Goal: Task Accomplishment & Management: Use online tool/utility

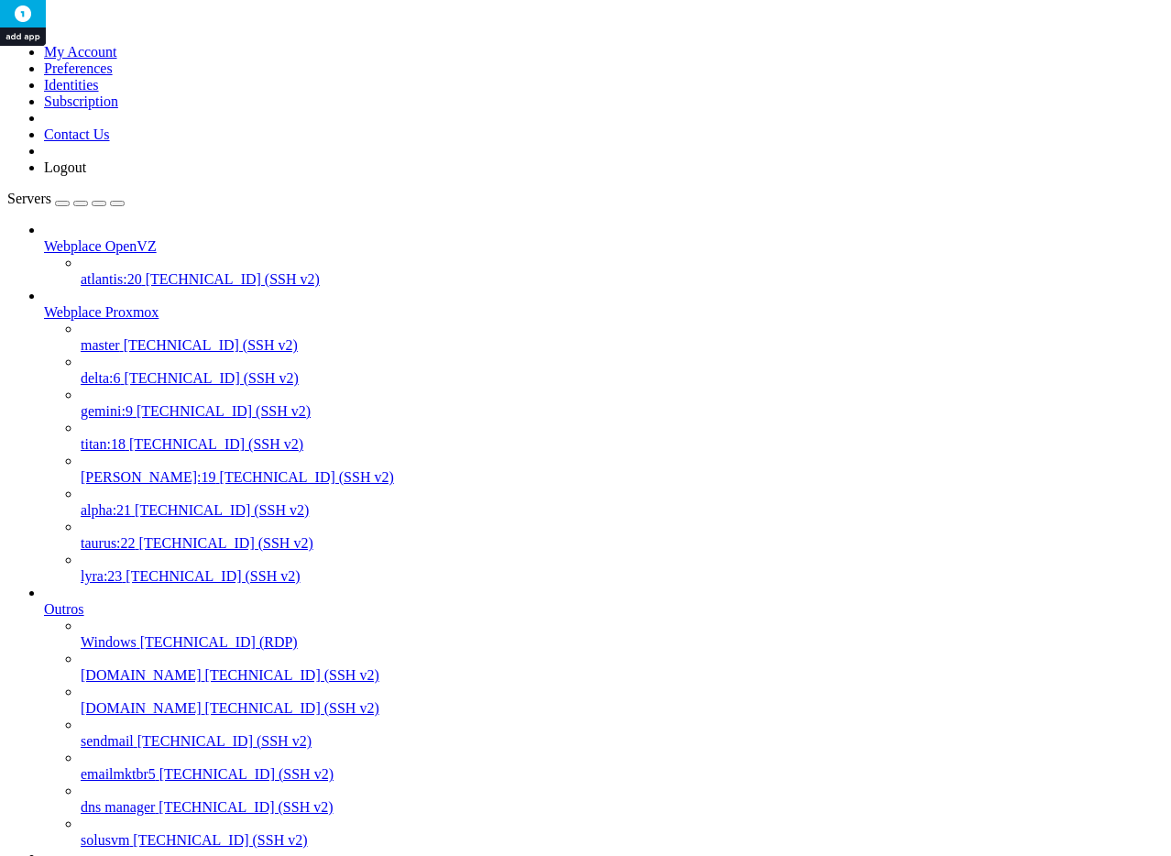
scroll to position [17, 4]
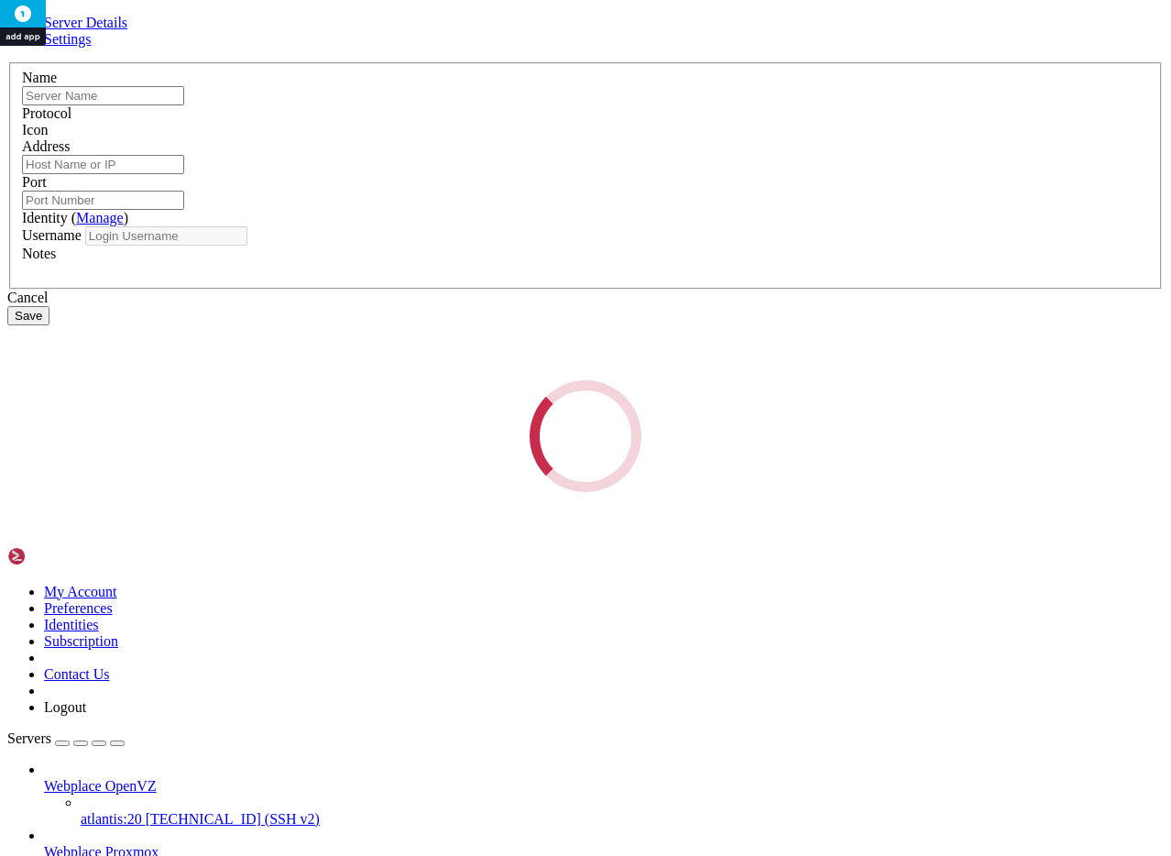
type input "titan:18"
type input "[TECHNICAL_ID]"
type input "9922"
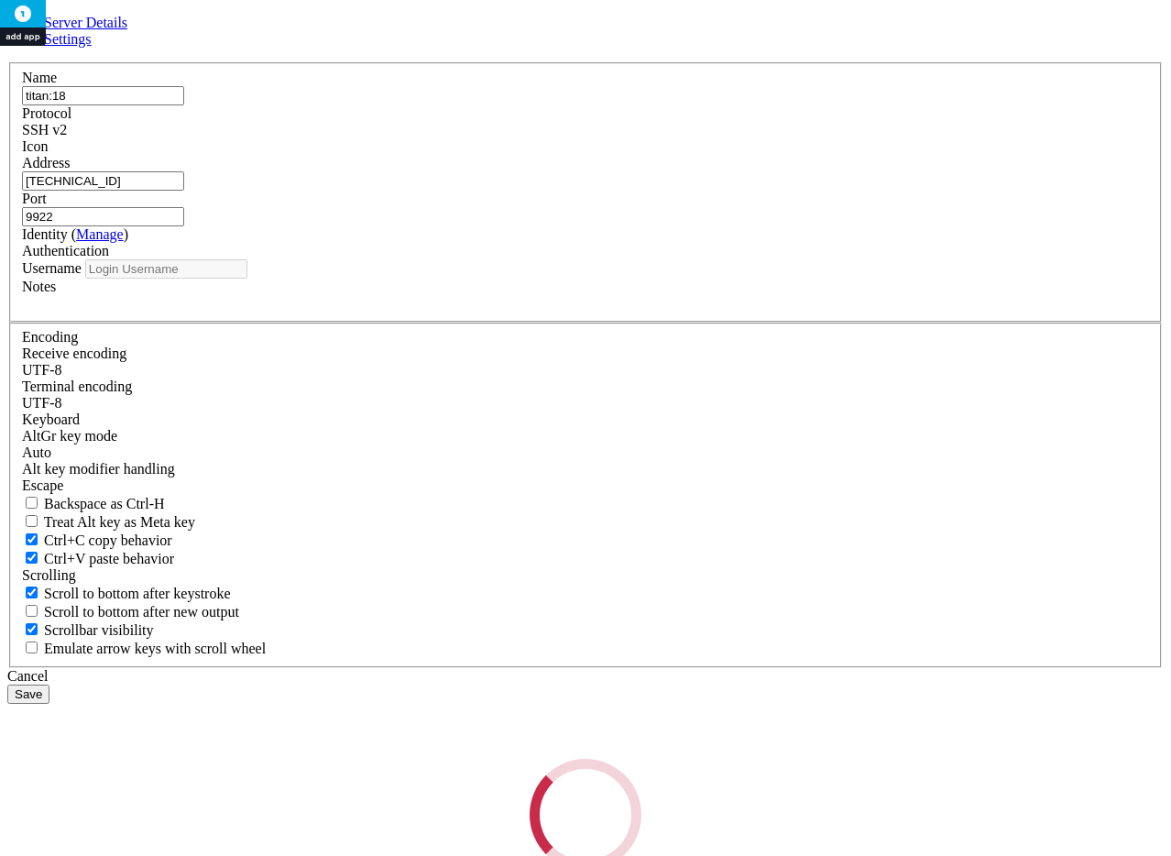
type input "root"
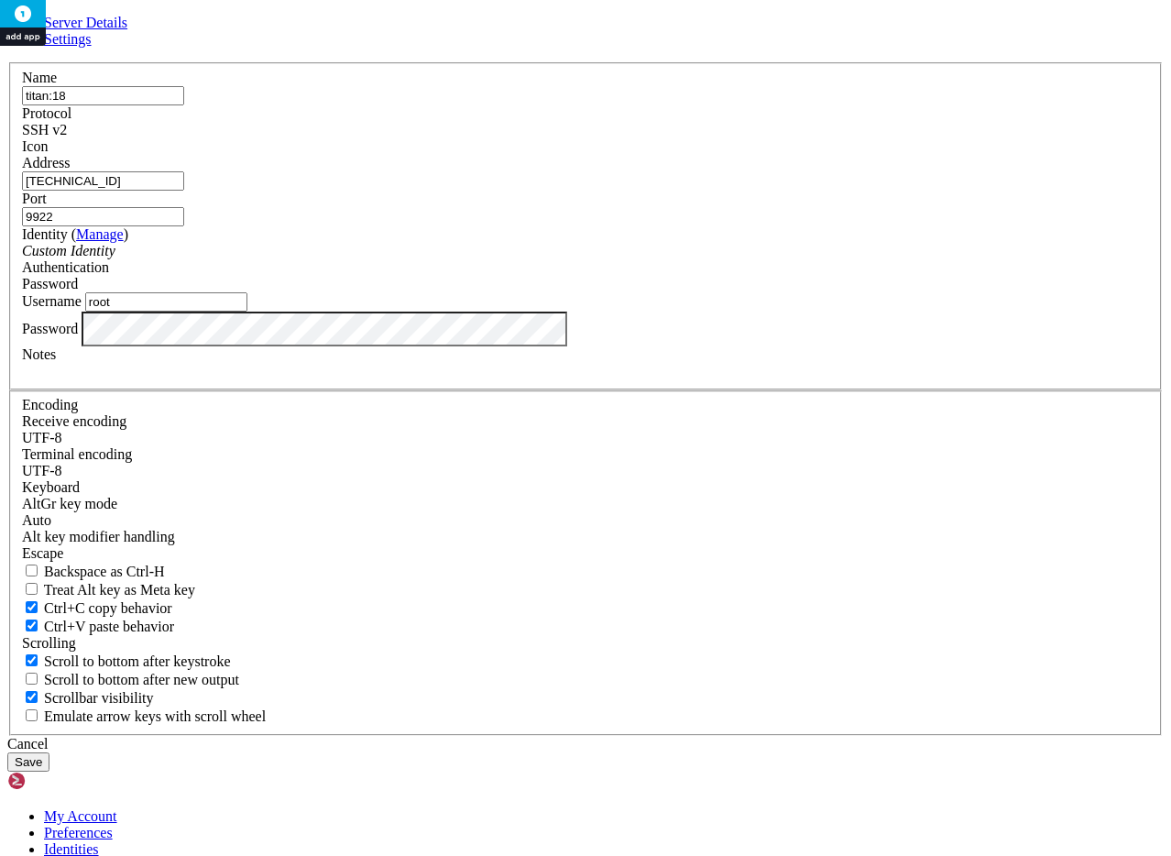
click at [710, 736] on div "Cancel" at bounding box center [585, 744] width 1157 height 16
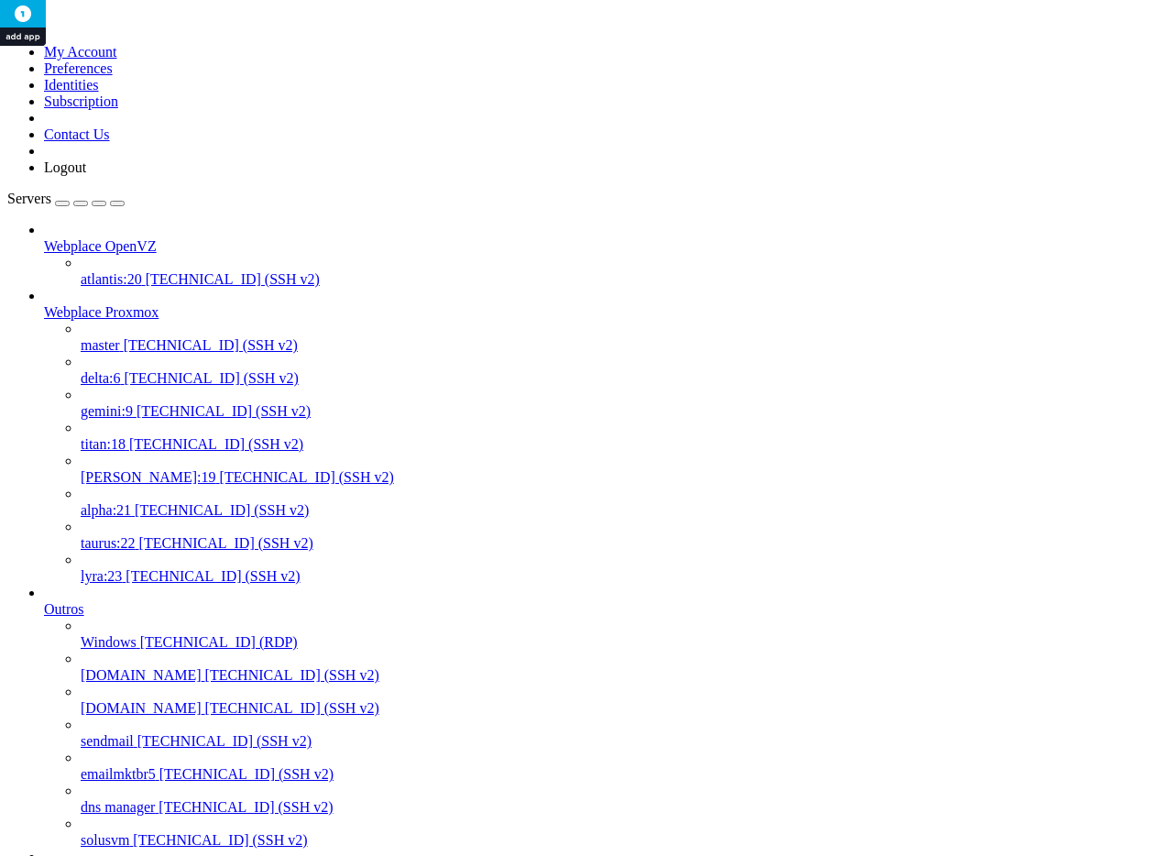
click at [126, 436] on span "titan:18" at bounding box center [103, 444] width 45 height 16
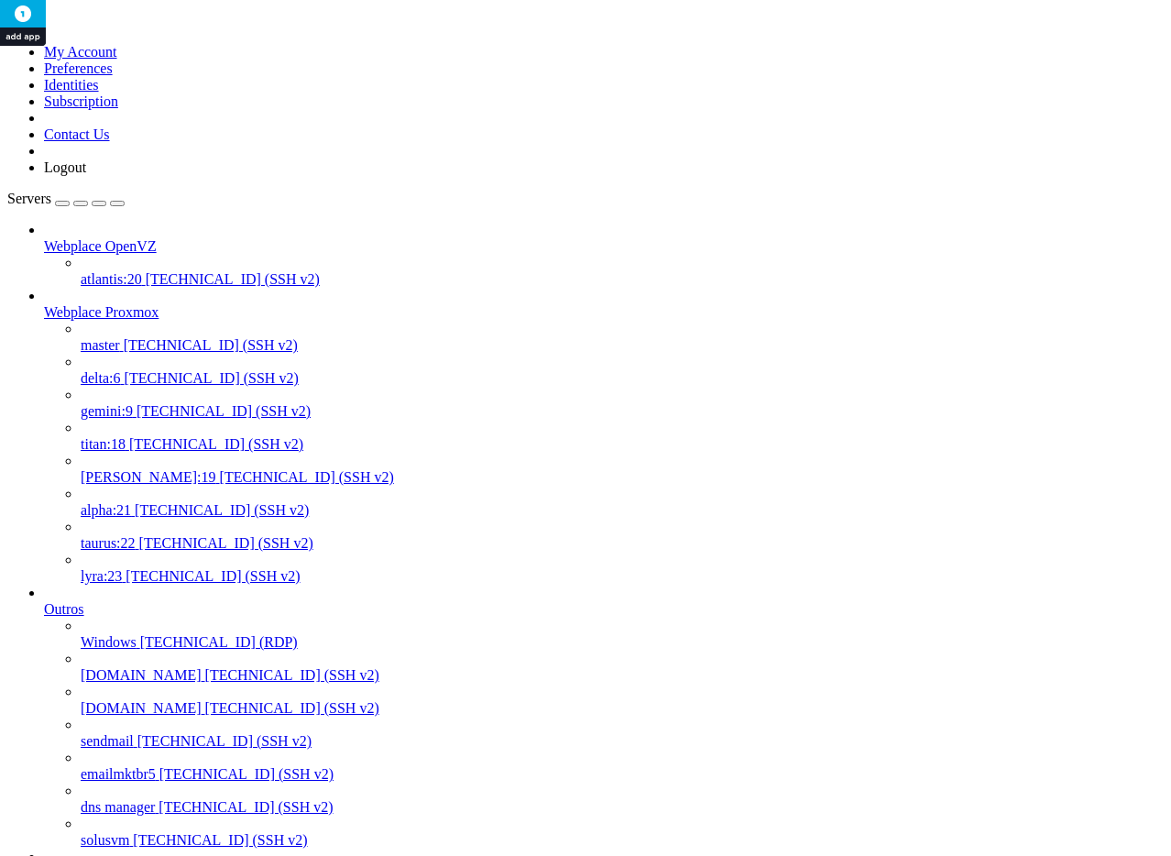
click at [139, 436] on span "[TECHNICAL_ID] (SSH v2)" at bounding box center [216, 444] width 174 height 16
click at [220, 469] on span "[TECHNICAL_ID] (SSH v2)" at bounding box center [307, 477] width 174 height 16
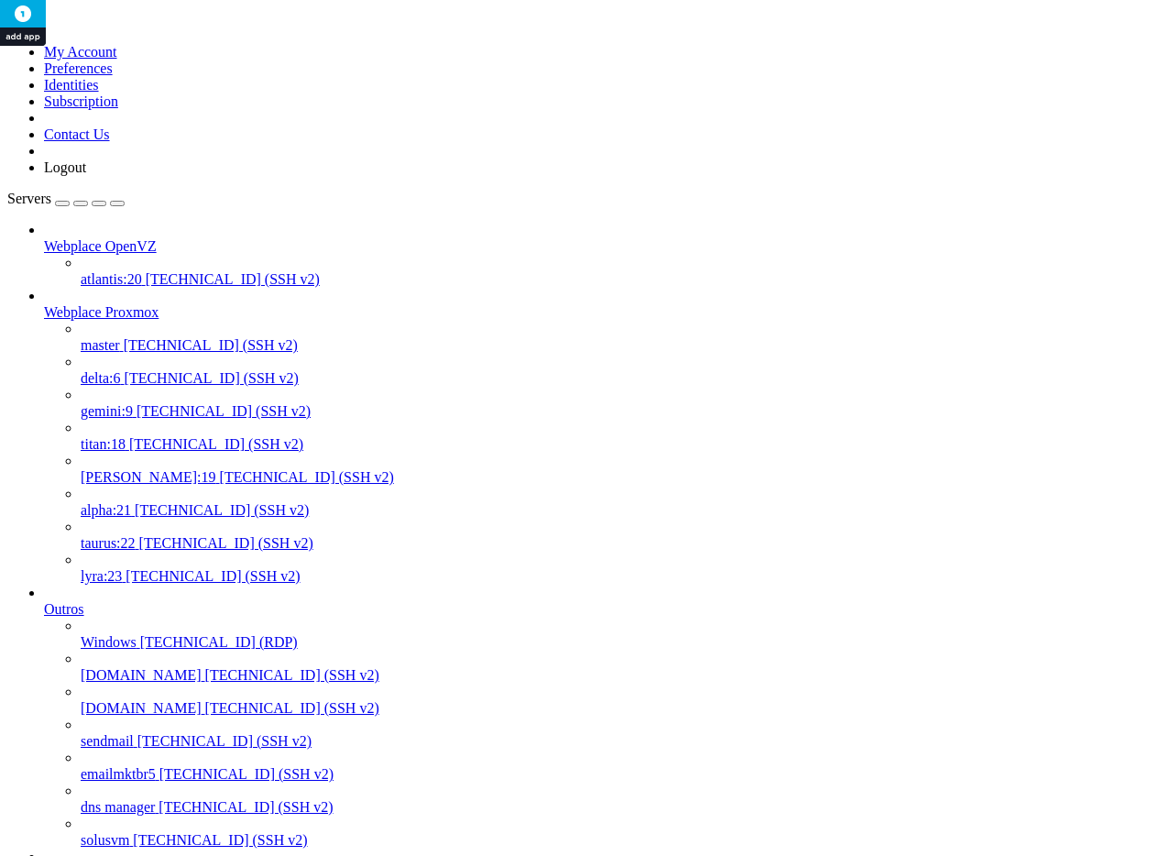
click at [220, 469] on span "[TECHNICAL_ID] (SSH v2)" at bounding box center [307, 477] width 174 height 16
click at [125, 469] on span "[PERSON_NAME]:19" at bounding box center [149, 477] width 136 height 16
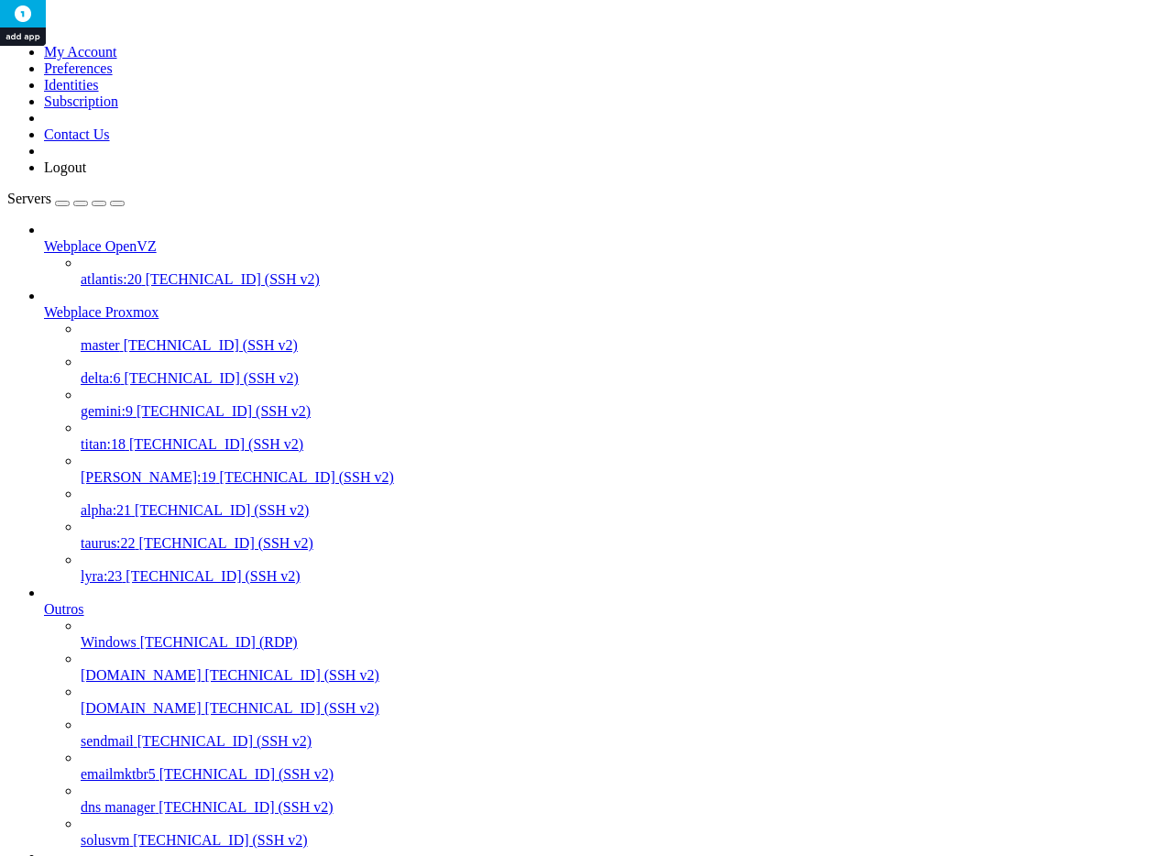
click at [125, 469] on span "[PERSON_NAME]:19" at bounding box center [149, 477] width 136 height 16
